Goal: Task Accomplishment & Management: Manage account settings

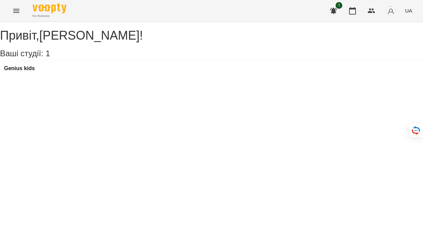
click at [100, 77] on div "Genius kids" at bounding box center [211, 70] width 423 height 18
click at [35, 71] on h3 "Genius kids" at bounding box center [19, 68] width 31 height 6
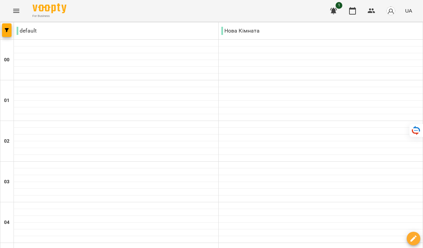
type input "**********"
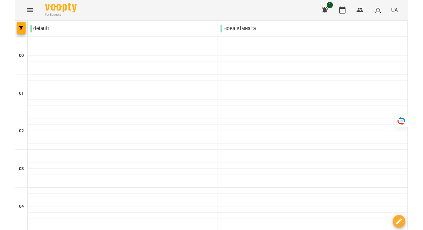
scroll to position [597, 0]
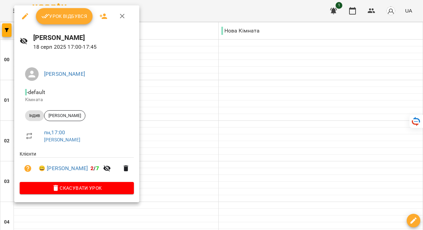
click at [56, 20] on button "Урок відбувся" at bounding box center [64, 16] width 57 height 16
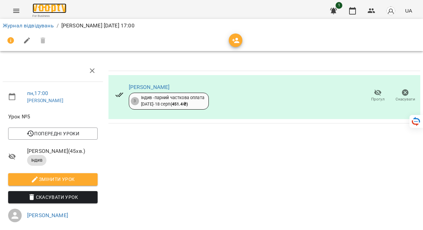
click at [44, 7] on img at bounding box center [50, 8] width 34 height 10
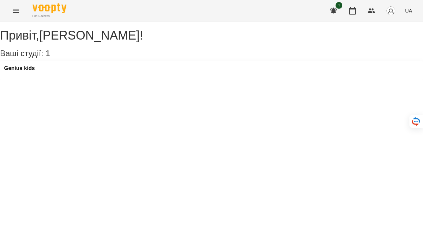
click at [37, 72] on div "Genius kids" at bounding box center [211, 70] width 423 height 18
click at [29, 76] on div "Genius kids" at bounding box center [19, 70] width 31 height 10
click at [26, 71] on h3 "Genius kids" at bounding box center [19, 68] width 31 height 6
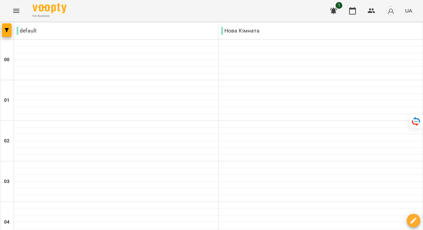
scroll to position [686, 0]
